Goal: Information Seeking & Learning: Learn about a topic

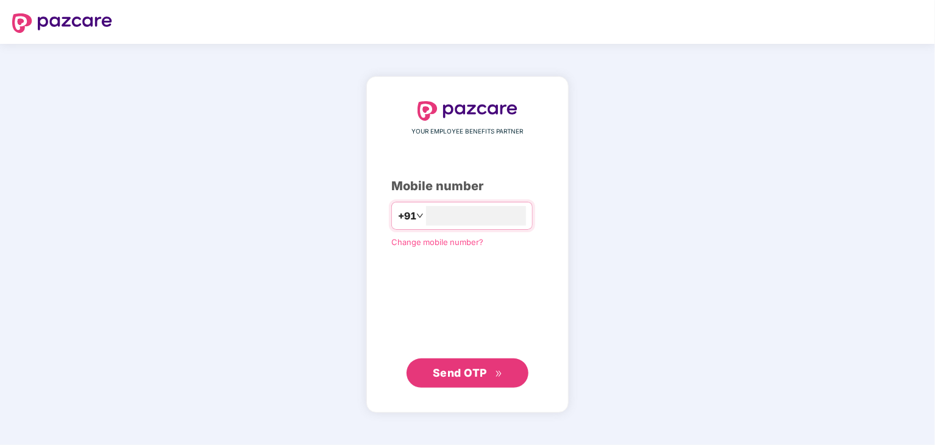
type input "**********"
click at [466, 374] on span "Send OTP" at bounding box center [460, 372] width 54 height 13
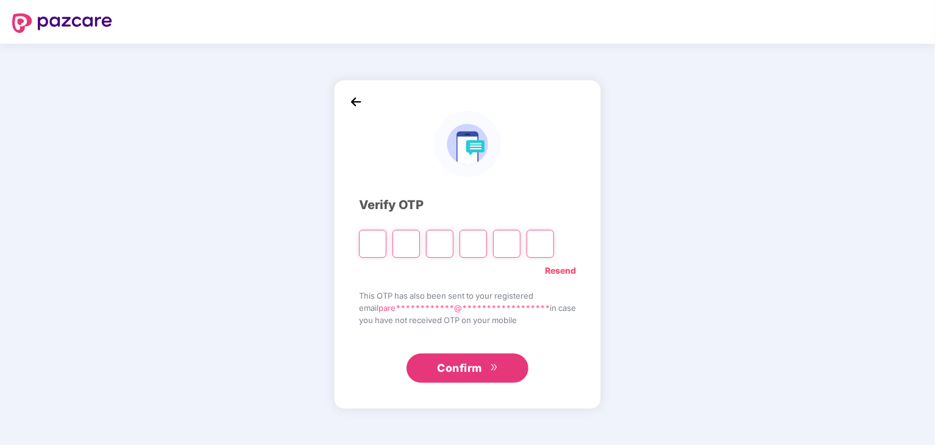
type input "*"
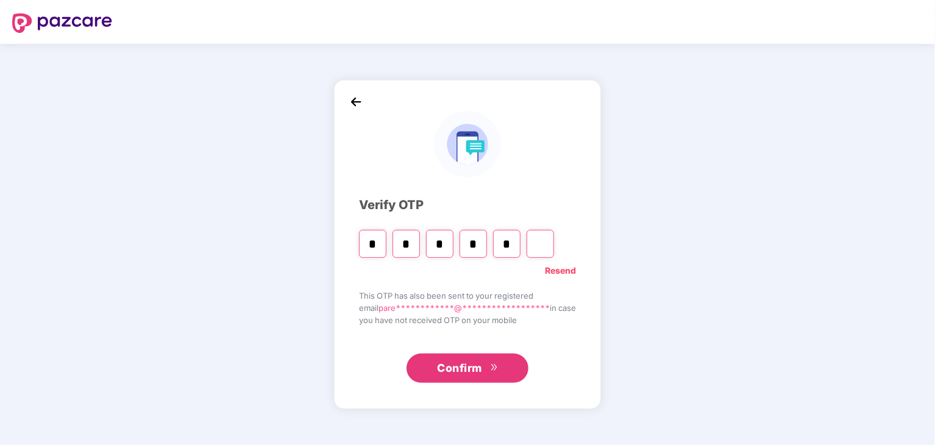
type input "*"
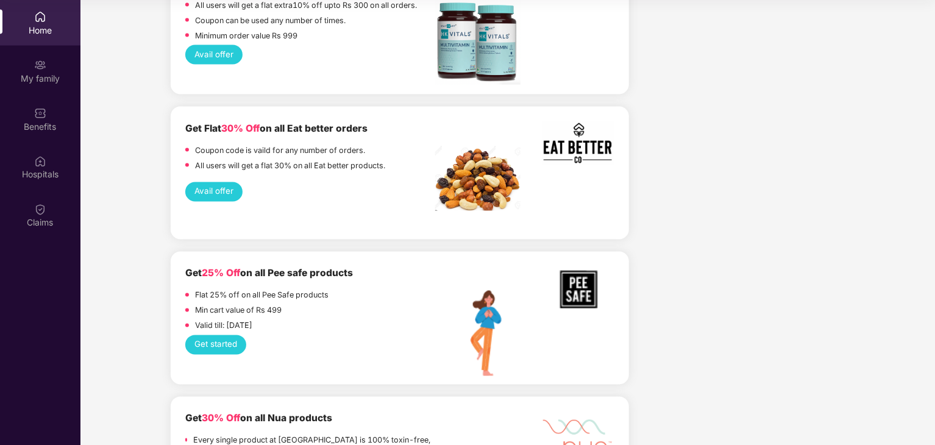
scroll to position [883, 0]
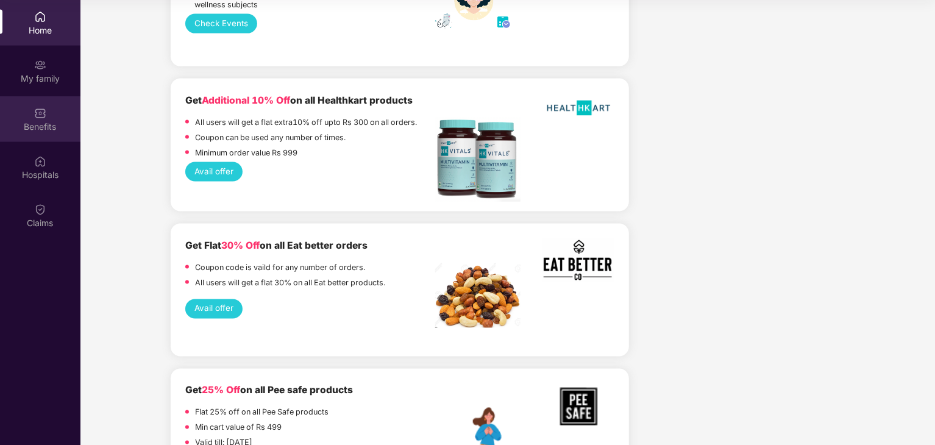
click at [41, 126] on div "Benefits" at bounding box center [40, 127] width 80 height 12
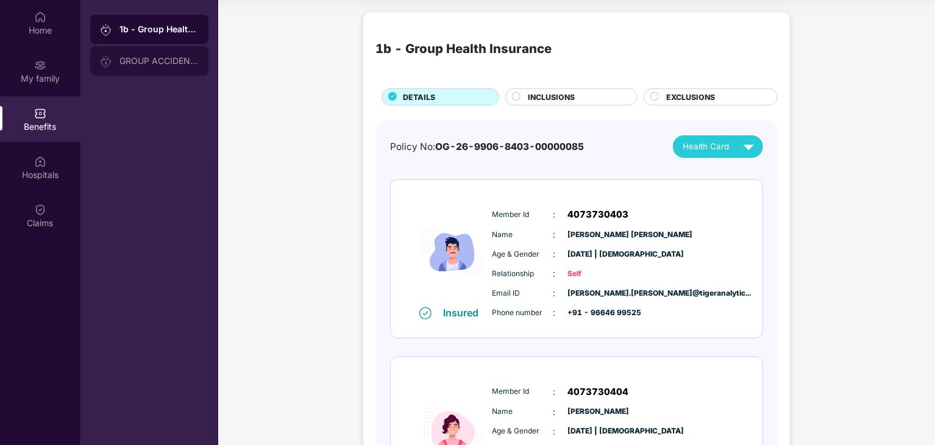
click at [158, 62] on div "GROUP ACCIDENTAL INSURANCE" at bounding box center [158, 61] width 79 height 10
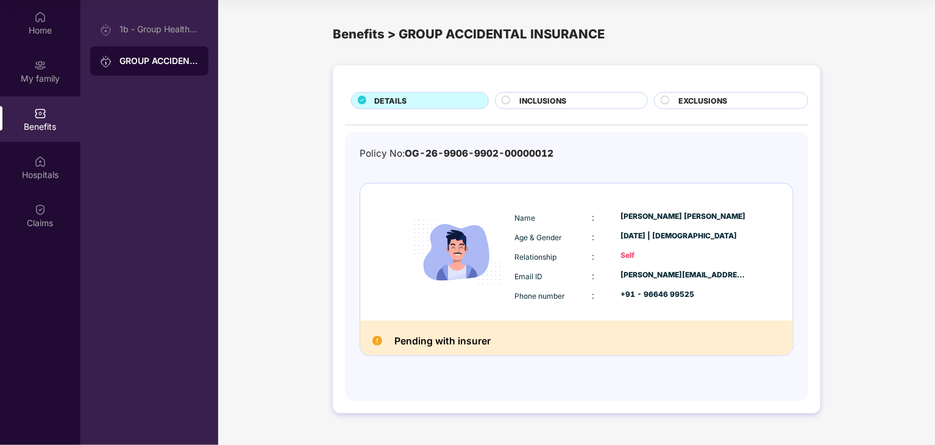
click at [583, 100] on div "INCLUSIONS" at bounding box center [576, 101] width 127 height 13
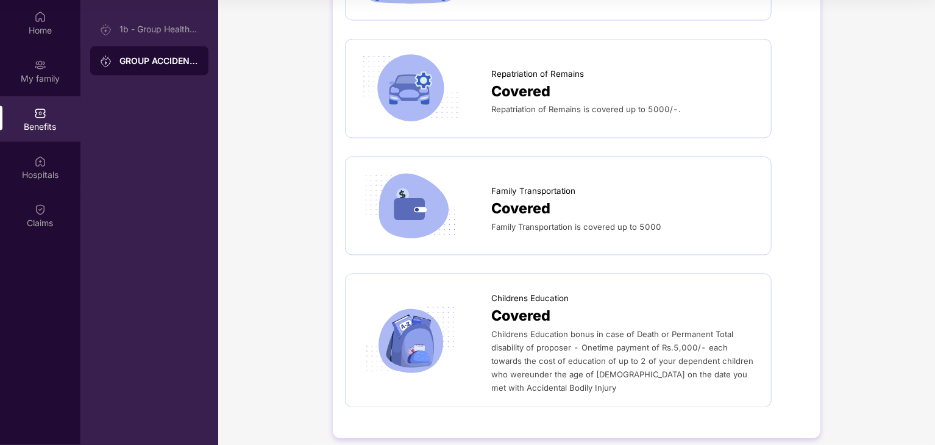
scroll to position [940, 0]
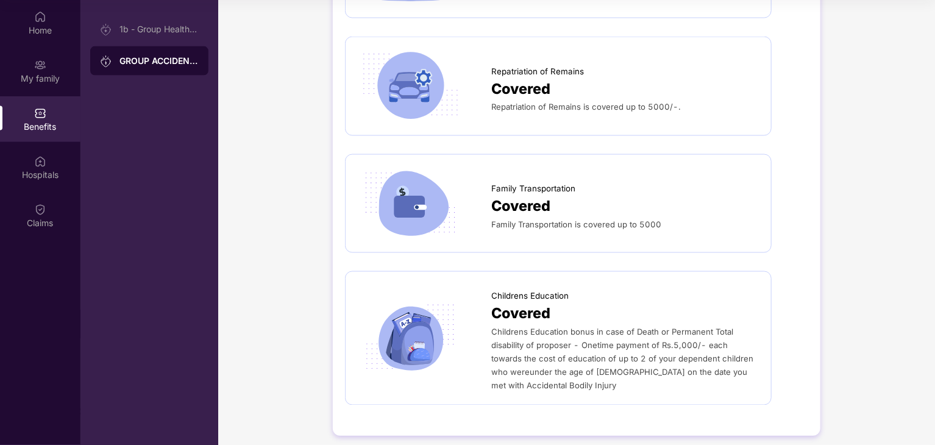
drag, startPoint x: 659, startPoint y: 340, endPoint x: 631, endPoint y: 181, distance: 161.6
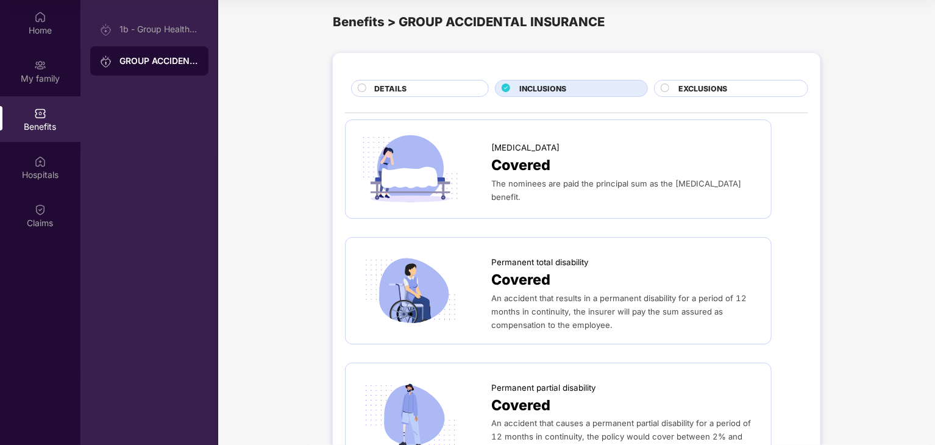
scroll to position [0, 0]
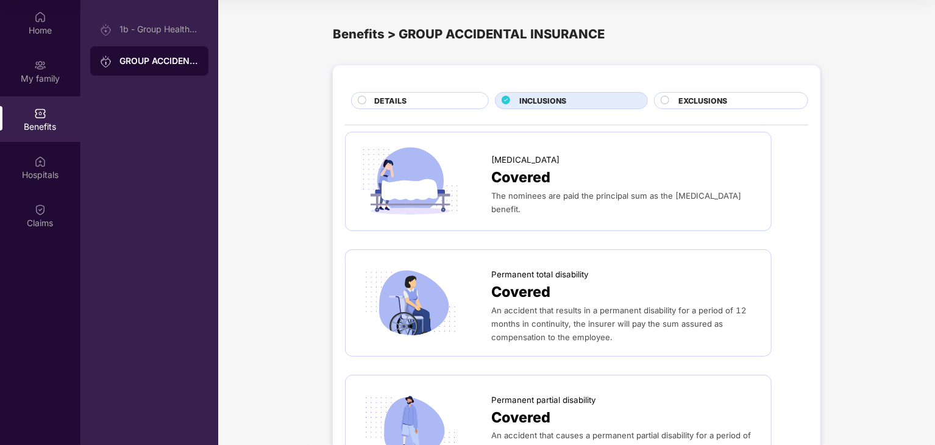
click at [700, 98] on span "EXCLUSIONS" at bounding box center [702, 101] width 49 height 12
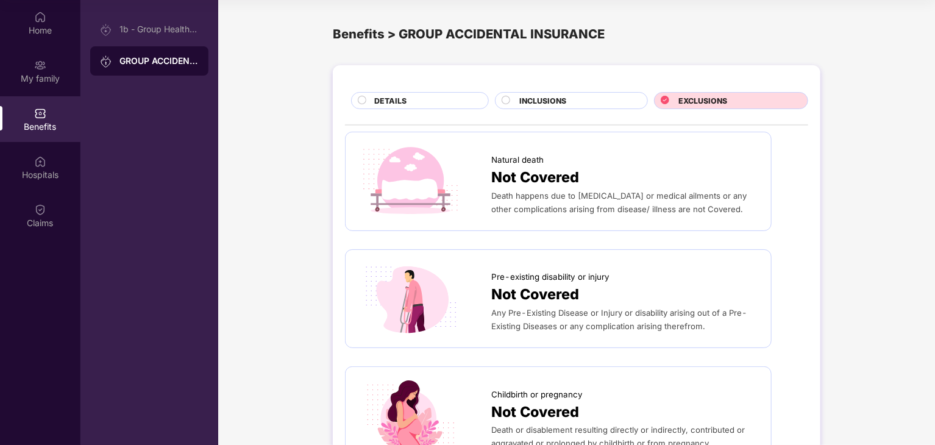
click at [363, 98] on circle at bounding box center [362, 100] width 8 height 8
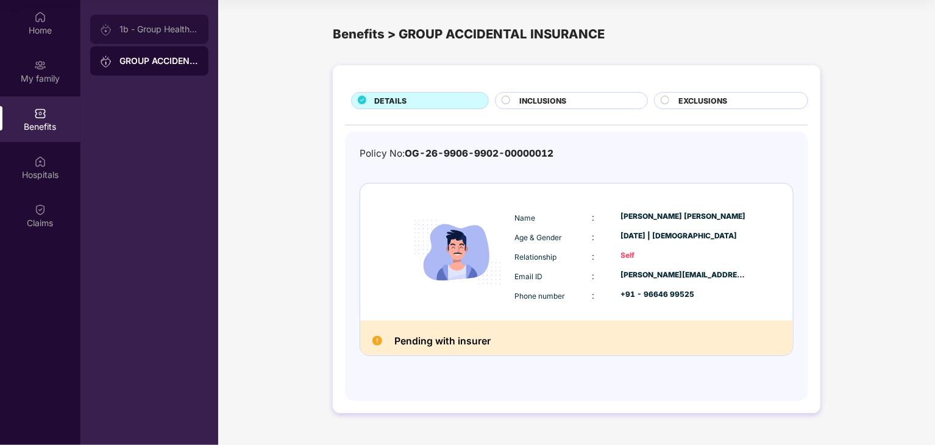
click at [155, 30] on div "1b - Group Health Insurance" at bounding box center [158, 29] width 79 height 10
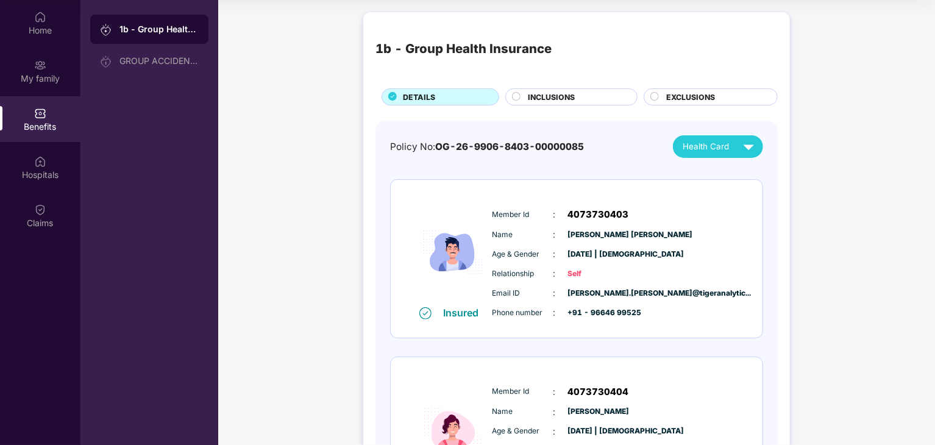
click at [552, 97] on span "INCLUSIONS" at bounding box center [551, 97] width 47 height 12
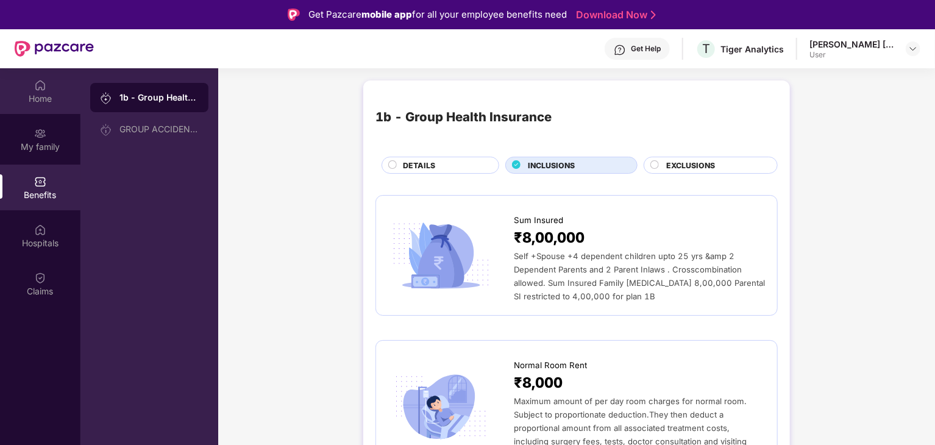
click at [32, 88] on div "Home" at bounding box center [40, 91] width 80 height 46
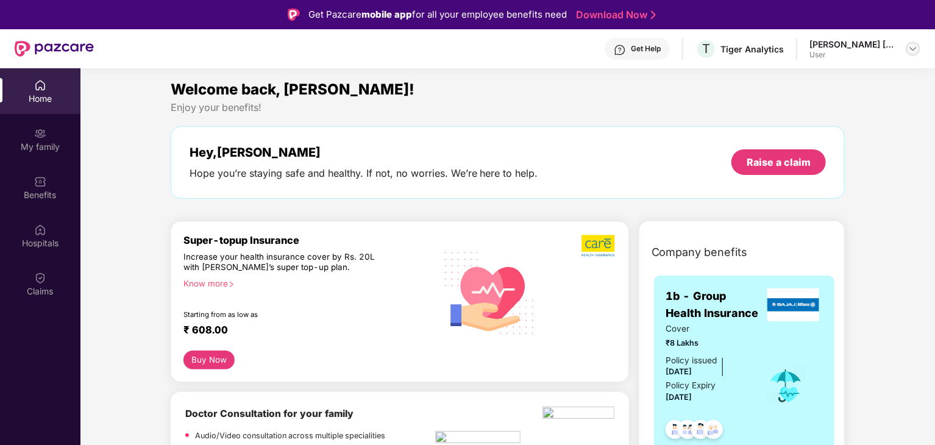
click at [912, 47] on img at bounding box center [913, 49] width 10 height 10
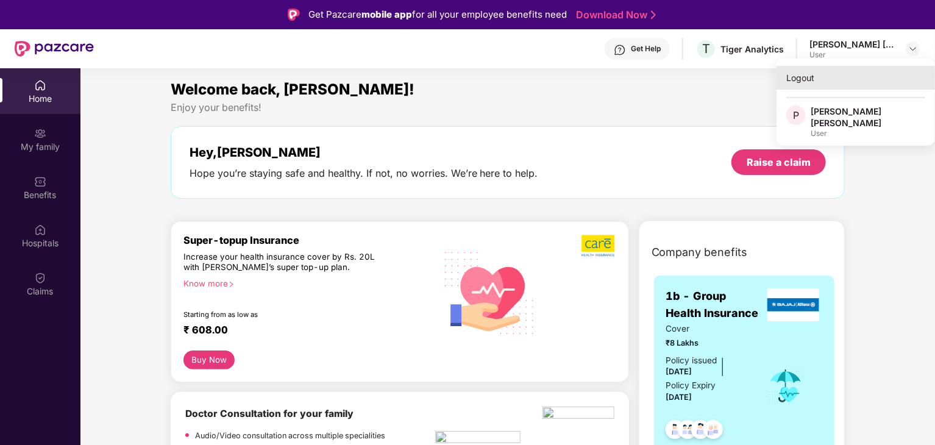
click at [811, 80] on div "Logout" at bounding box center [855, 78] width 158 height 24
